Goal: Share content

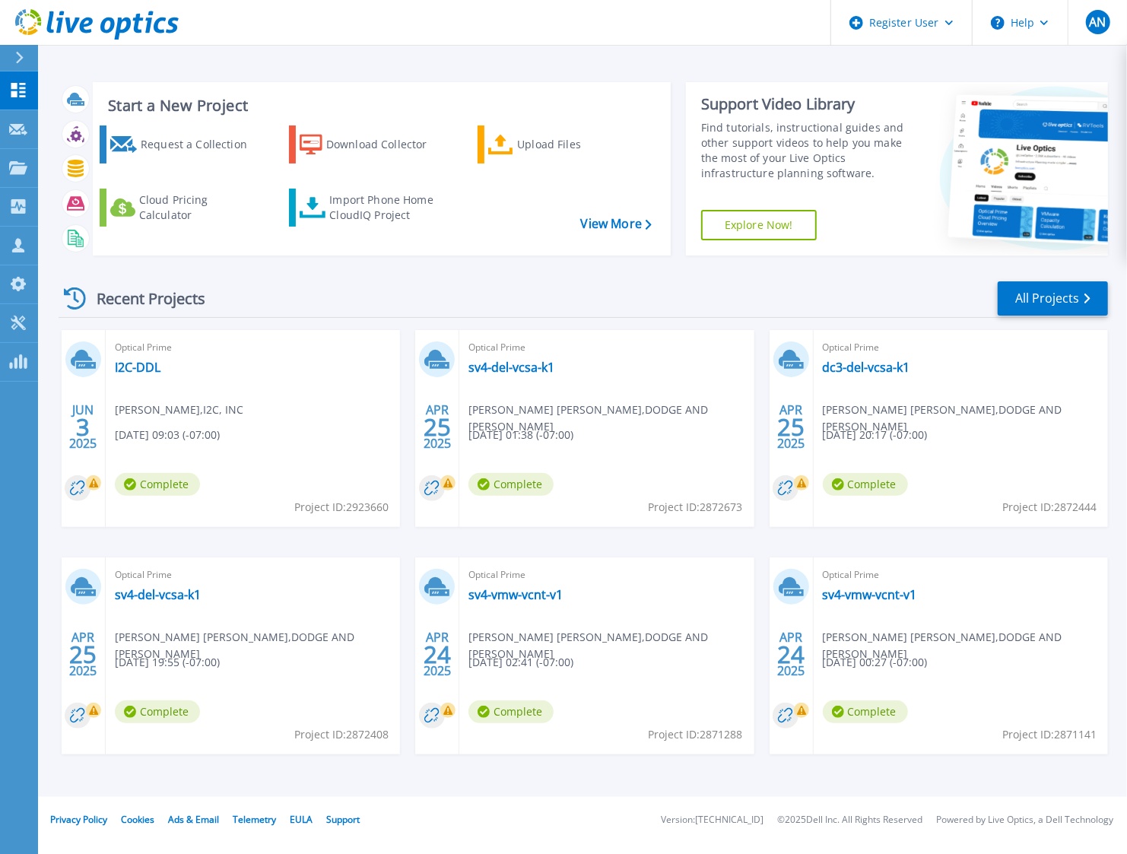
click at [526, 271] on div "Recent Projects All Projects JUN 3 2025 Optical Prime I2C-DDL Asim Ansari , I2C…" at bounding box center [583, 532] width 1049 height 529
click at [1074, 297] on link "All Projects" at bounding box center [1053, 298] width 110 height 34
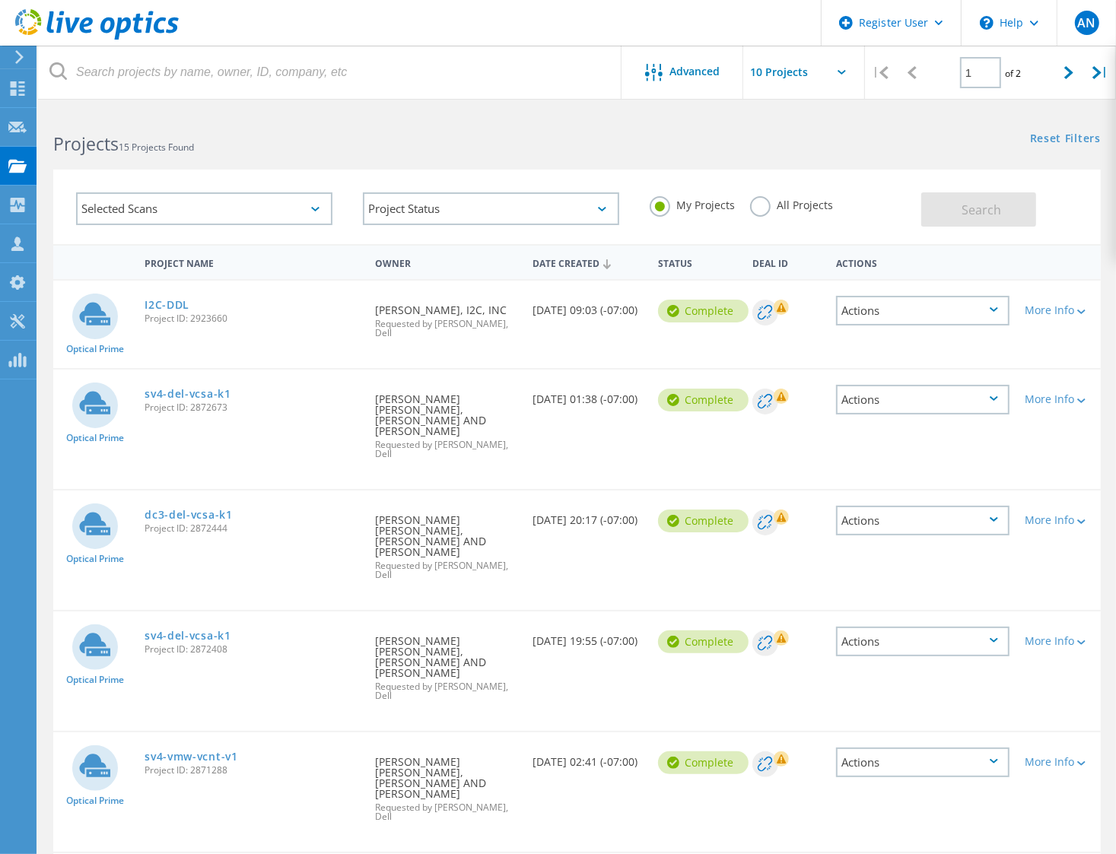
click at [311, 209] on icon at bounding box center [315, 209] width 8 height 5
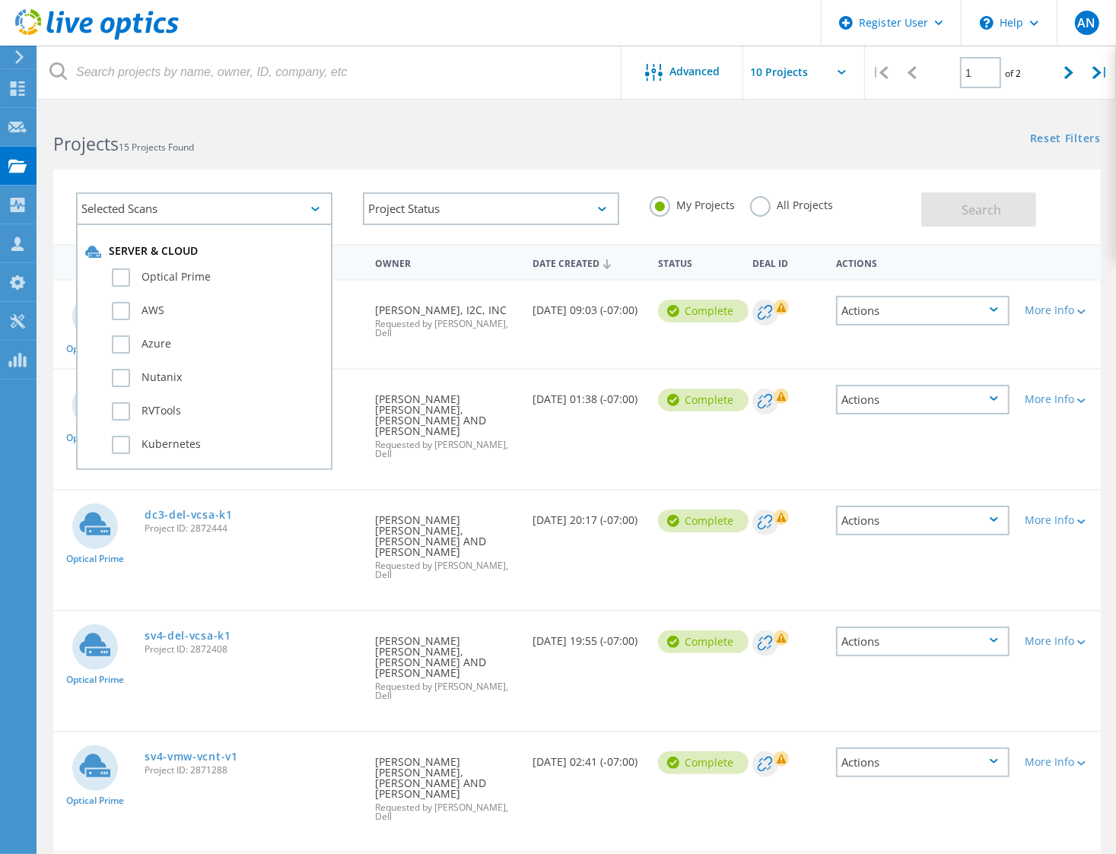
click at [464, 167] on div "Selected Scans Server & Cloud Optical Prime AWS Azure Nutanix RVTools Kubernete…" at bounding box center [576, 198] width 1077 height 94
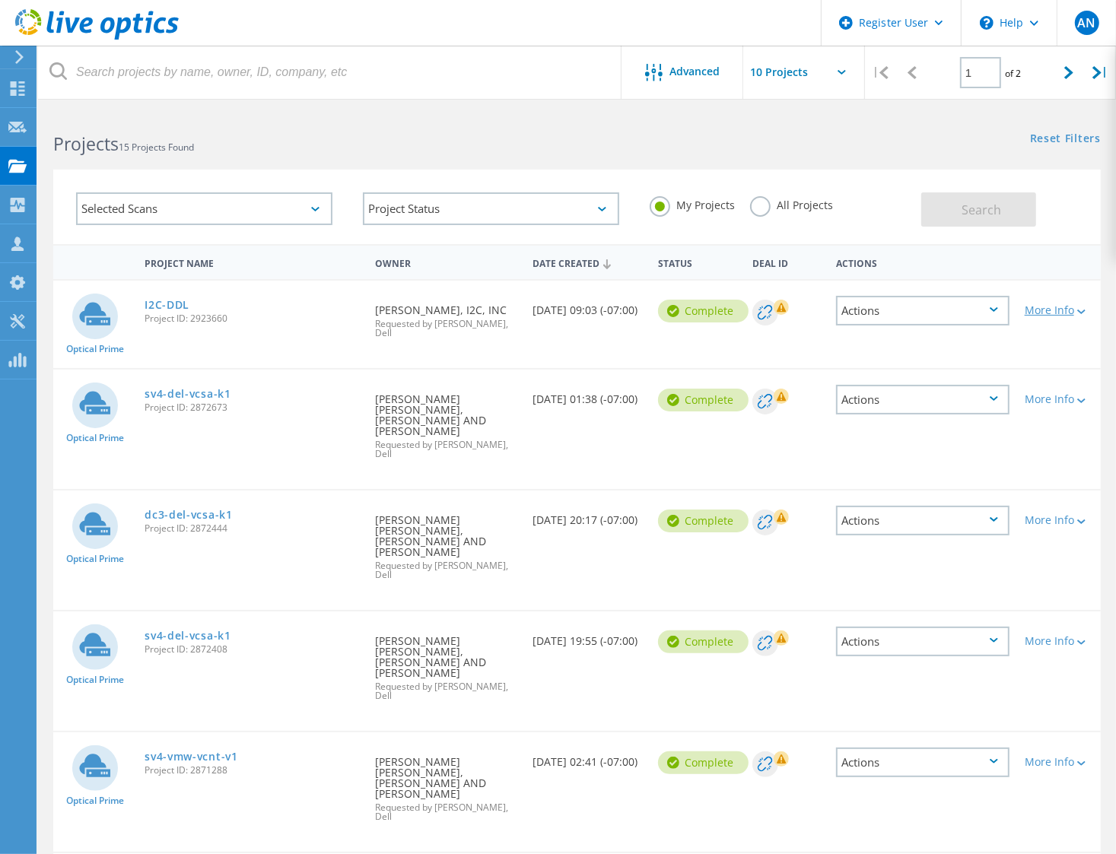
click at [1070, 313] on div "More Info" at bounding box center [1058, 310] width 68 height 11
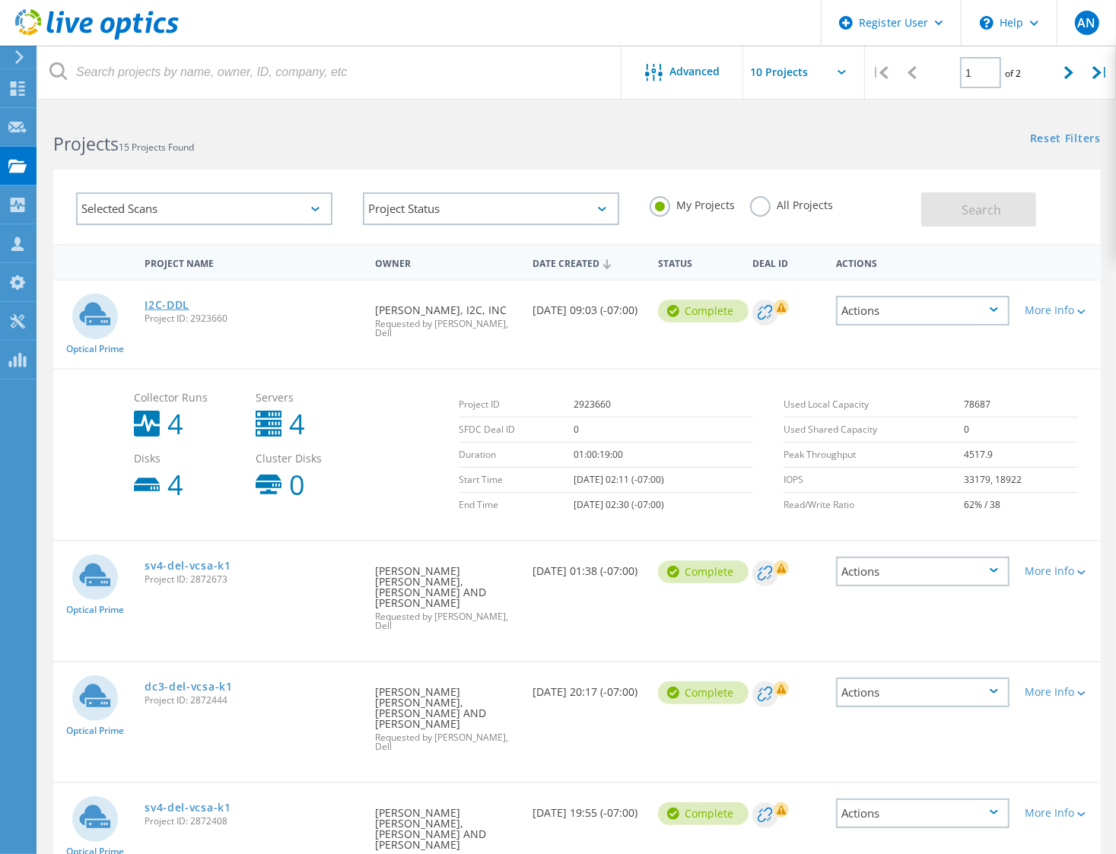
click at [181, 306] on link "I2C-DDL" at bounding box center [166, 305] width 45 height 11
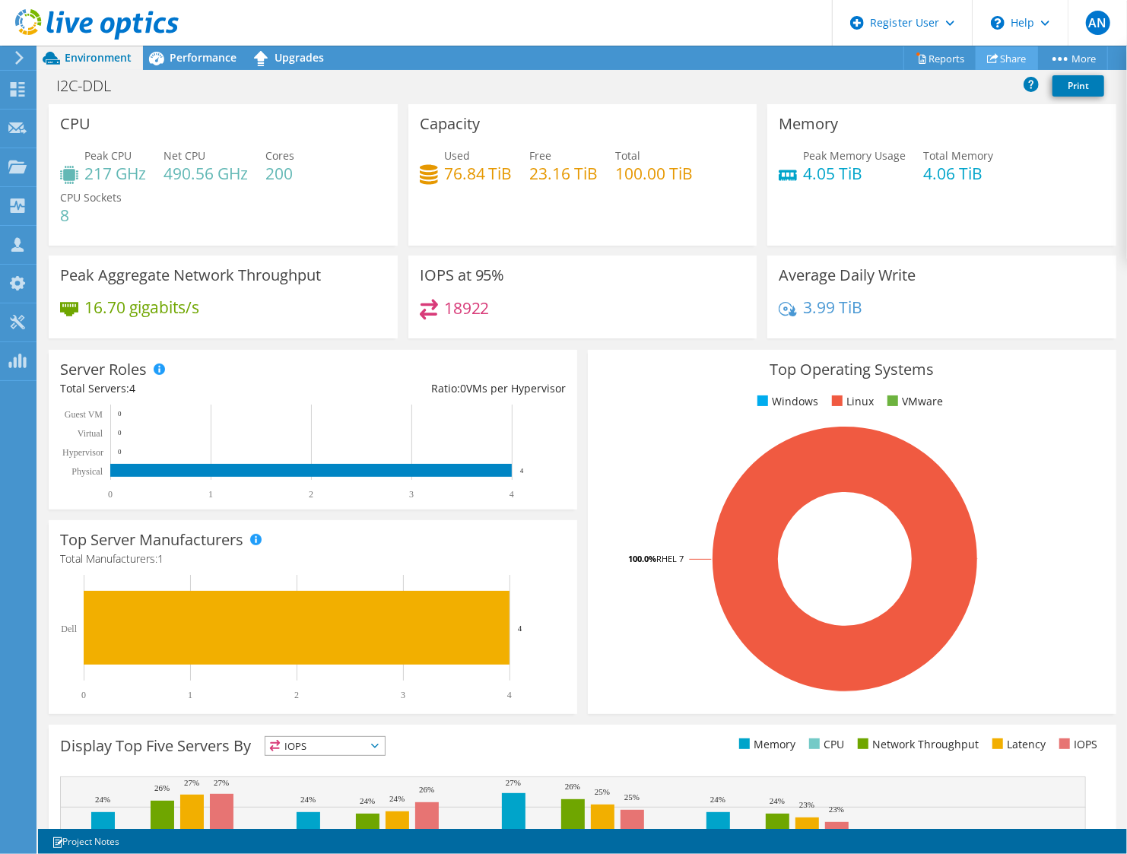
click at [998, 57] on link "Share" at bounding box center [1007, 58] width 62 height 24
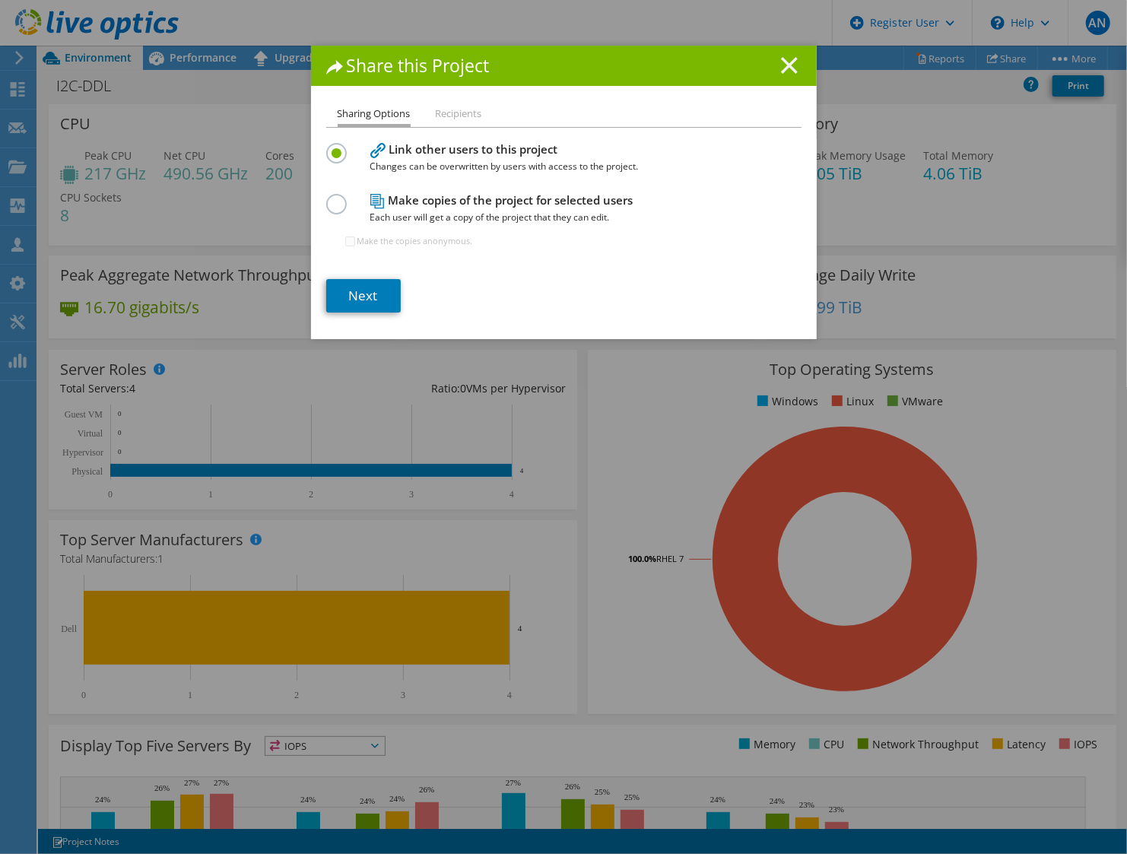
click at [775, 62] on h1 "Share this Project" at bounding box center [563, 65] width 475 height 17
click at [786, 62] on line at bounding box center [789, 65] width 15 height 15
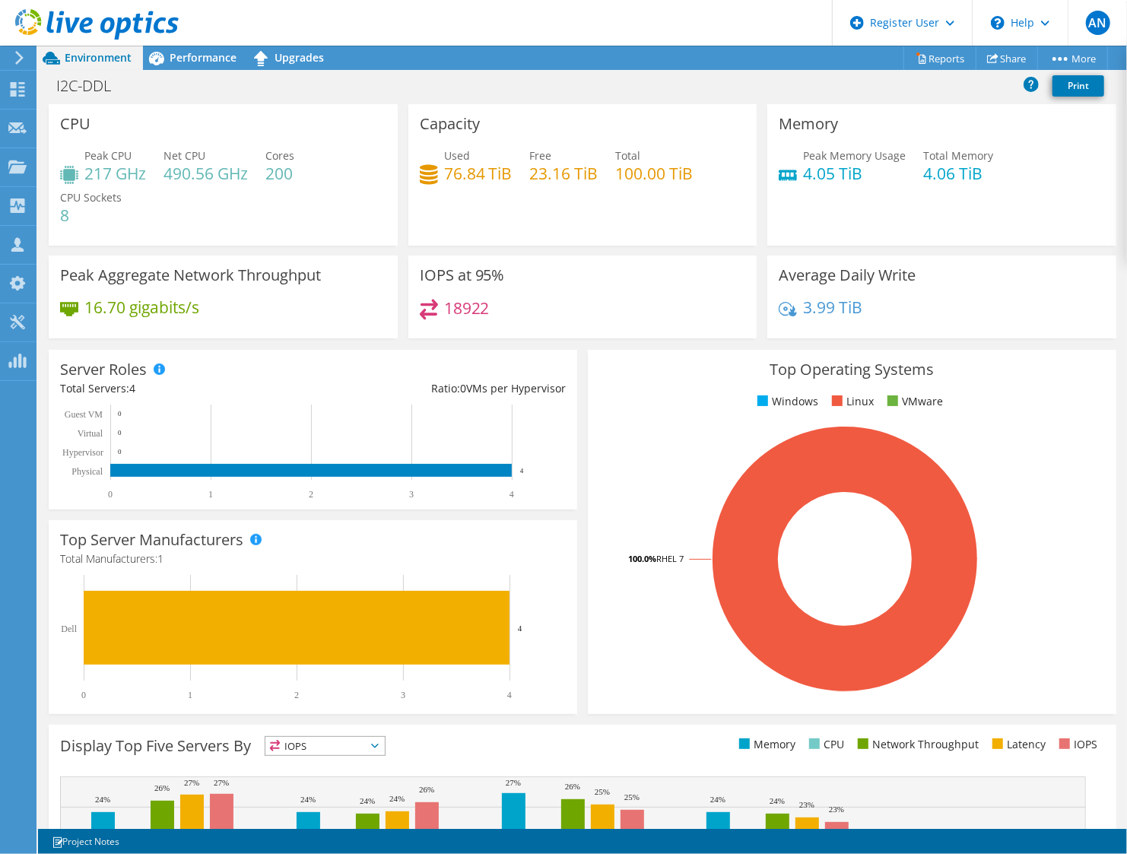
click at [582, 509] on div "Top Operating Systems Windows Linux VMware 100.0% RHEL 7" at bounding box center [851, 531] width 539 height 375
click at [574, 665] on div "Top Server Manufacturers Manufacturers are shown for physical servers and hyper…" at bounding box center [312, 617] width 539 height 205
click at [24, 53] on icon at bounding box center [19, 58] width 11 height 14
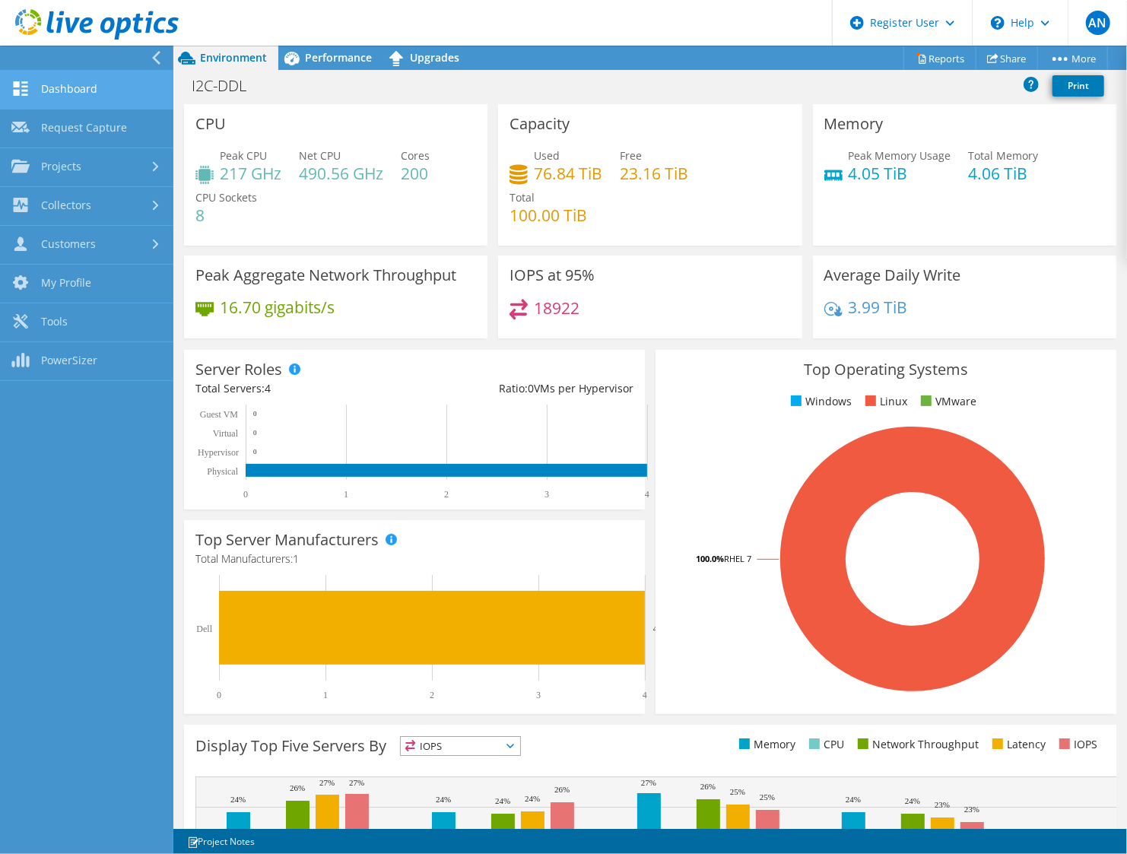
click at [48, 84] on link "Dashboard" at bounding box center [86, 90] width 173 height 39
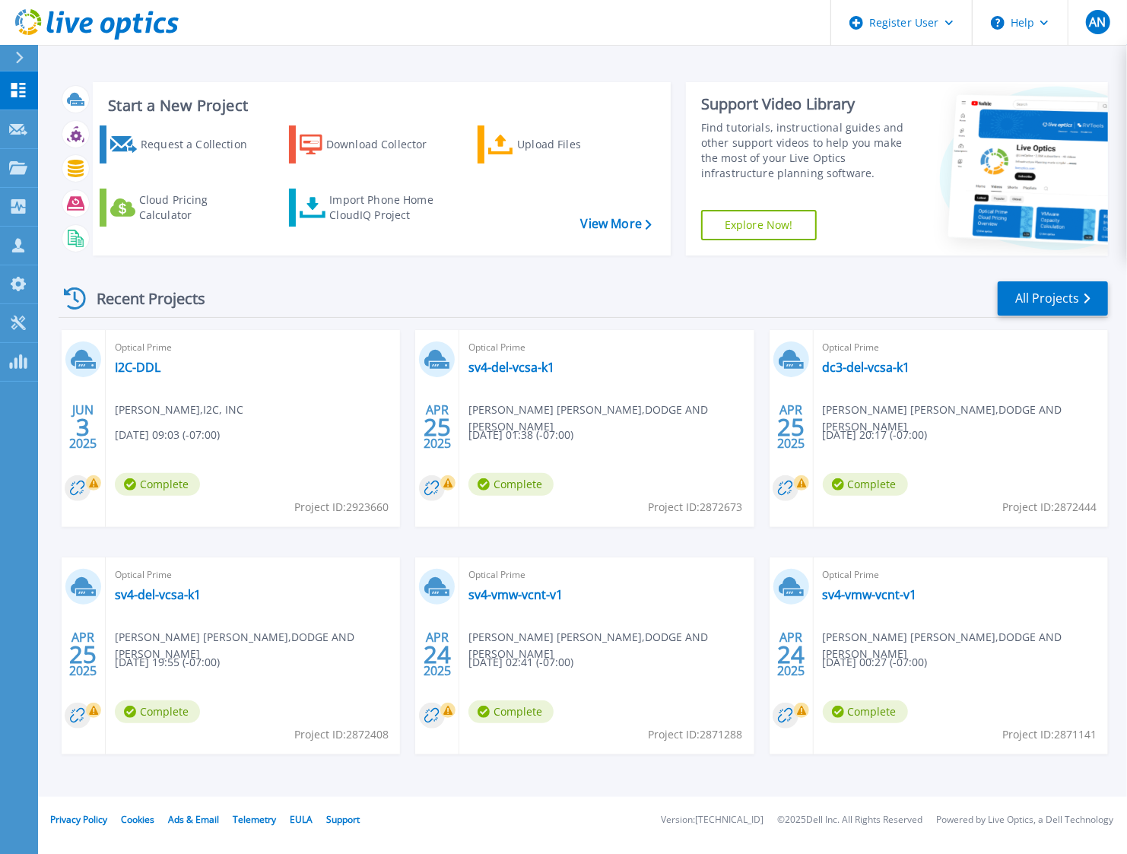
click at [408, 327] on div "Recent Projects All Projects [DATE] Optical Prime I2C-DDL [PERSON_NAME] , I2C, …" at bounding box center [583, 532] width 1049 height 529
click at [405, 541] on div "JUN 3 2025 Optical Prime I2C-DDL Asim Ansari , I2C, INC 06/03/2025, 09:03 (-07:…" at bounding box center [577, 557] width 1062 height 455
click at [410, 325] on div "Recent Projects All Projects JUN 3 2025 Optical Prime I2C-DDL Asim Ansari , I2C…" at bounding box center [583, 532] width 1049 height 529
click at [399, 775] on div "JUN 3 2025 Optical Prime I2C-DDL Asim Ansari , I2C, INC 06/03/2025, 09:03 (-07:…" at bounding box center [577, 557] width 1062 height 455
drag, startPoint x: 108, startPoint y: 785, endPoint x: 119, endPoint y: 802, distance: 20.9
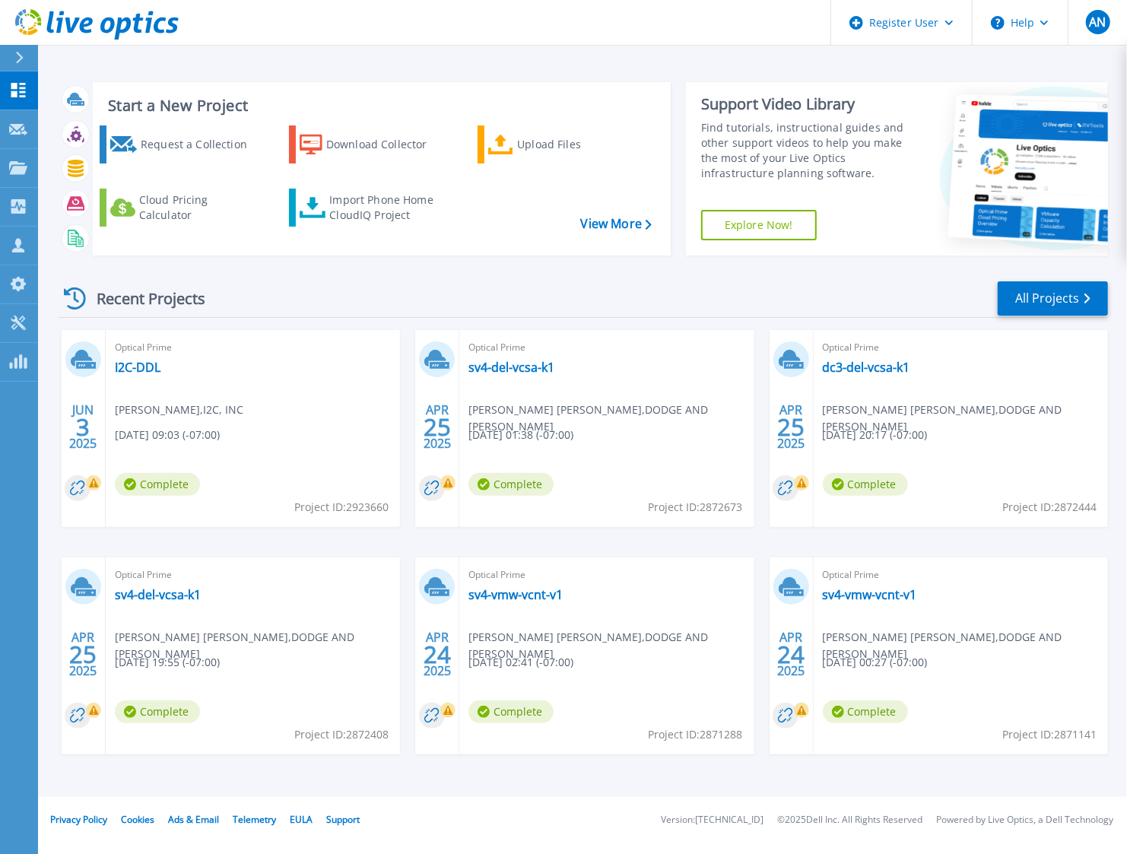
click at [108, 785] on div "Recent Projects All Projects JUN 3 2025 Optical Prime I2C-DDL Asim Ansari , I2C…" at bounding box center [583, 532] width 1049 height 529
click at [21, 95] on icon at bounding box center [18, 90] width 18 height 14
